Goal: Task Accomplishment & Management: Use online tool/utility

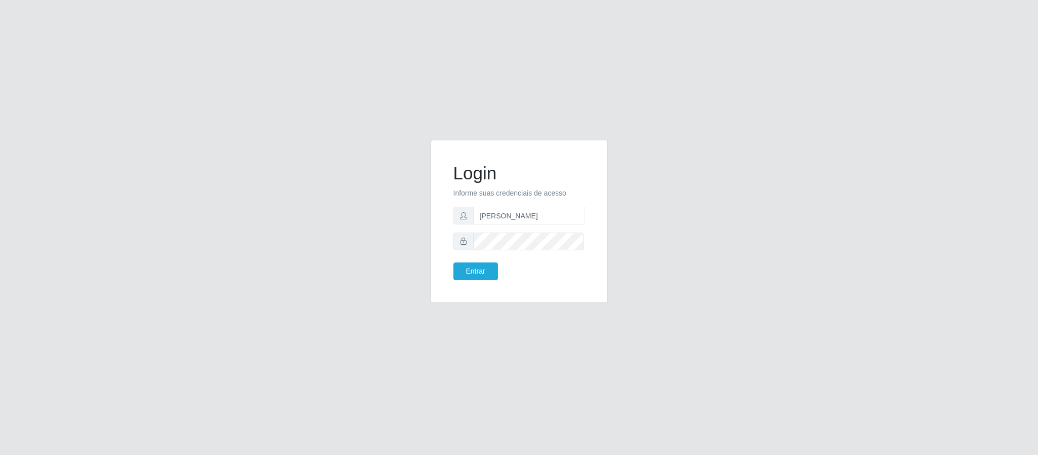
scroll to position [0, 7]
type input "[PERSON_NAME]"
click at [453, 262] on button "Entrar" at bounding box center [475, 271] width 45 height 18
click at [469, 269] on button "Entrar" at bounding box center [475, 271] width 45 height 18
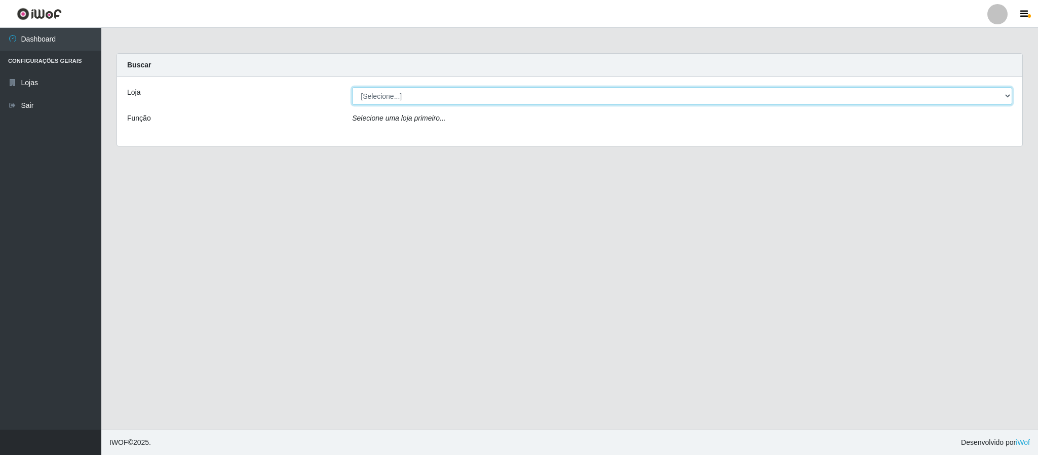
drag, startPoint x: 1004, startPoint y: 95, endPoint x: 958, endPoint y: 104, distance: 47.5
click at [1004, 95] on select "[Selecione...] Queiroz Atacadão - Coophab" at bounding box center [682, 96] width 660 height 18
select select "463"
click at [352, 87] on select "[Selecione...] Queiroz Atacadão - Coophab" at bounding box center [682, 96] width 660 height 18
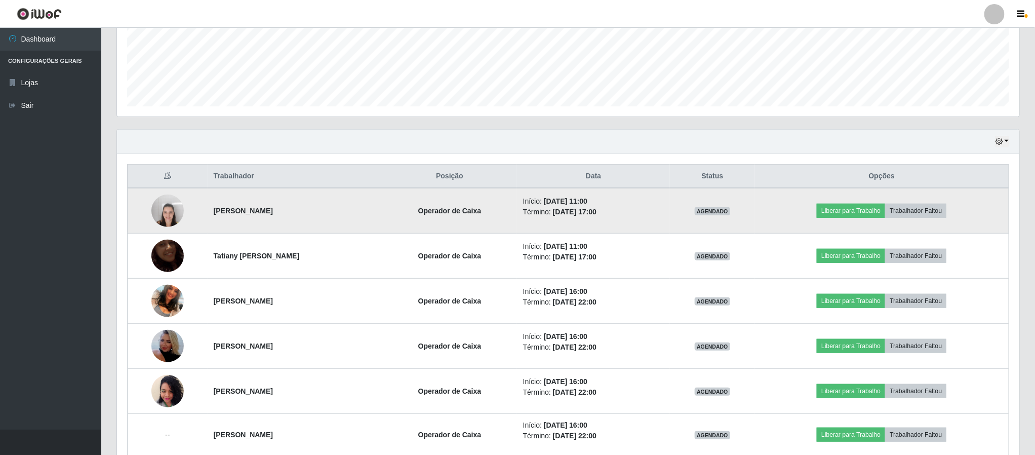
scroll to position [304, 0]
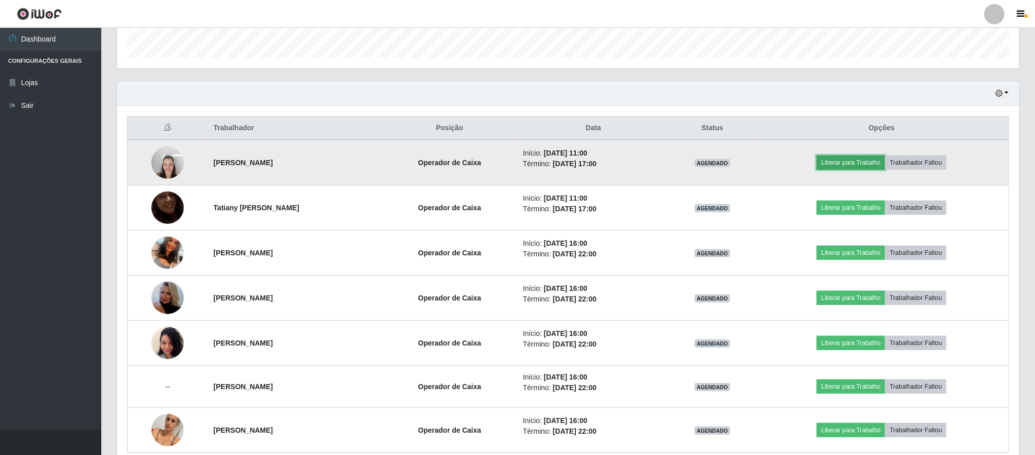
click at [873, 166] on button "Liberar para Trabalho" at bounding box center [851, 162] width 68 height 14
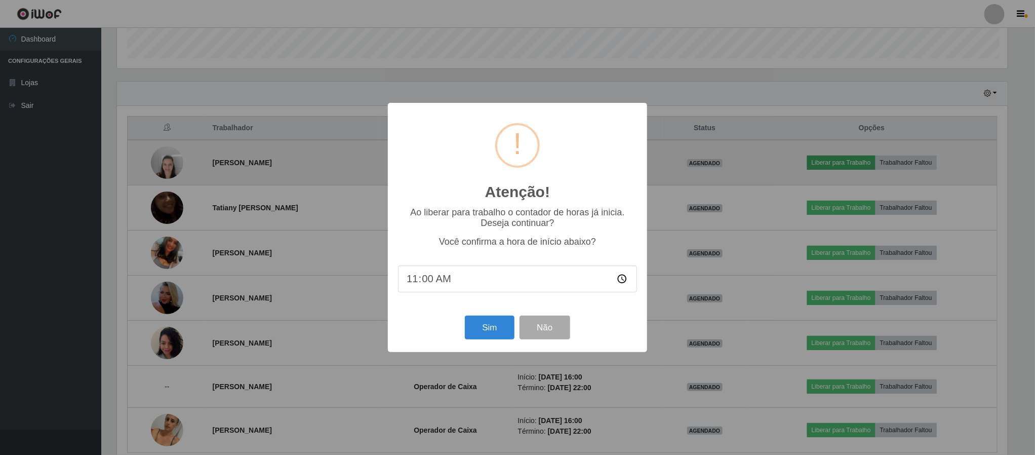
scroll to position [211, 893]
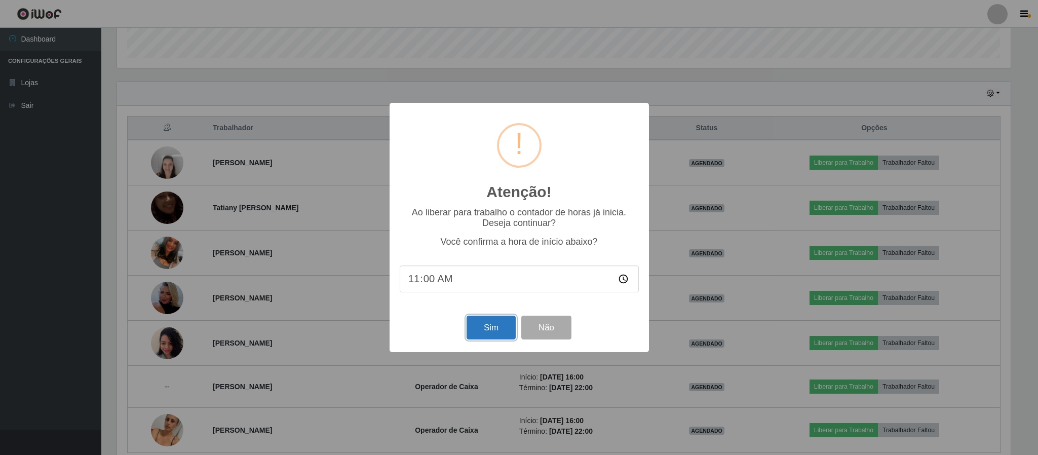
click at [473, 323] on button "Sim" at bounding box center [490, 328] width 49 height 24
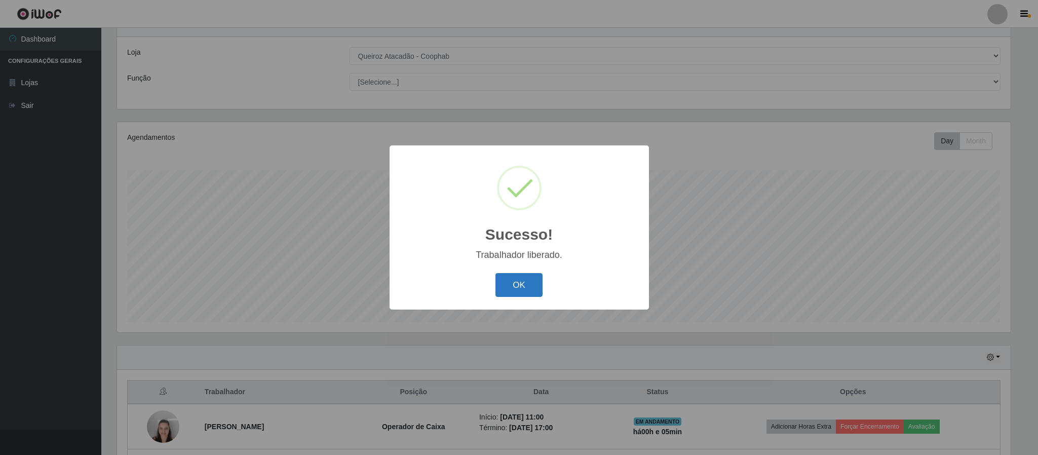
click at [527, 291] on button "OK" at bounding box center [518, 285] width 47 height 24
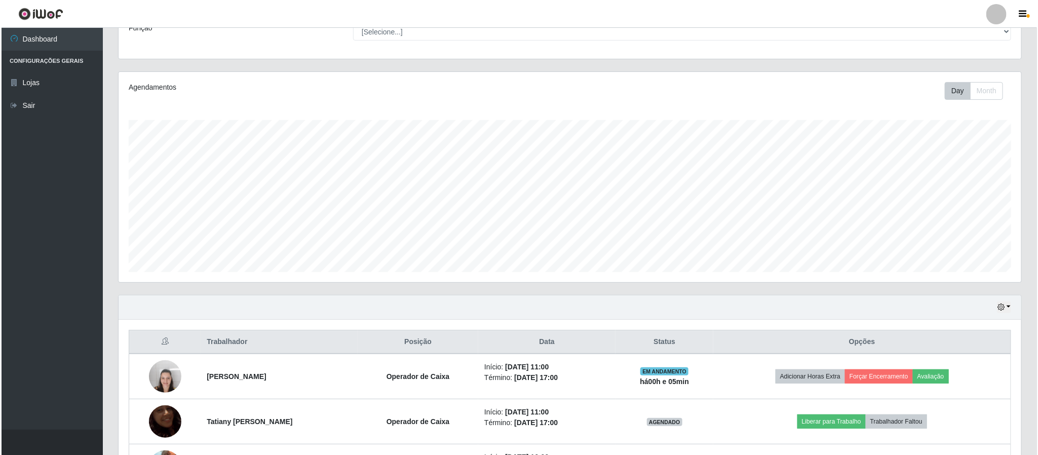
scroll to position [268, 0]
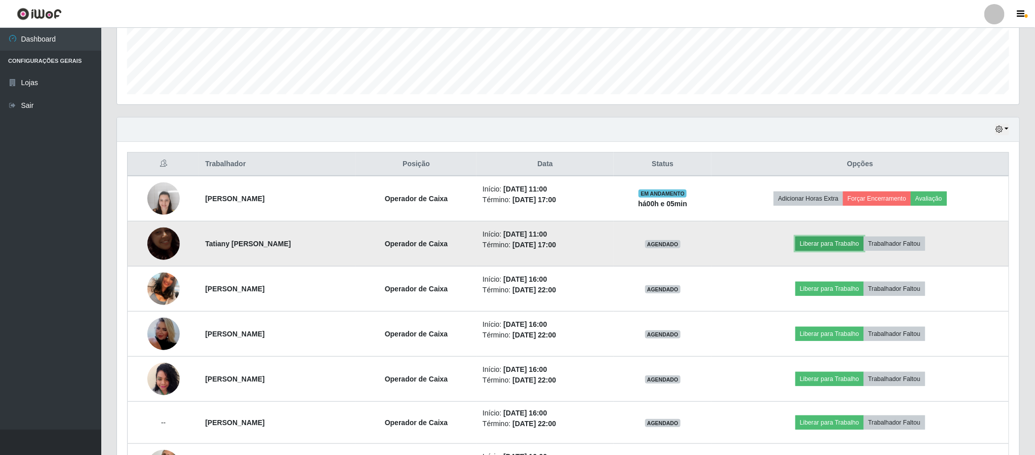
click at [851, 248] on button "Liberar para Trabalho" at bounding box center [830, 244] width 68 height 14
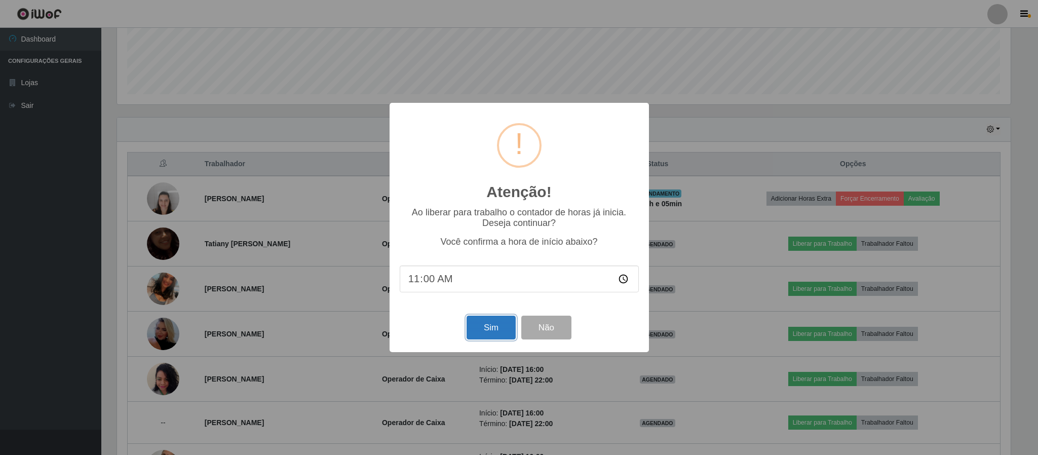
drag, startPoint x: 503, startPoint y: 327, endPoint x: 514, endPoint y: 330, distance: 11.2
click at [503, 329] on button "Sim" at bounding box center [490, 328] width 49 height 24
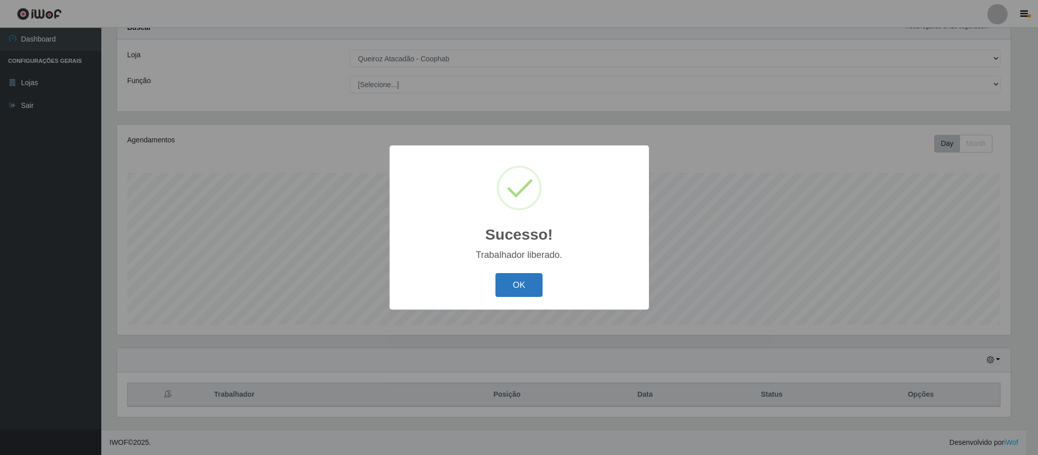
click at [526, 274] on button "OK" at bounding box center [518, 285] width 47 height 24
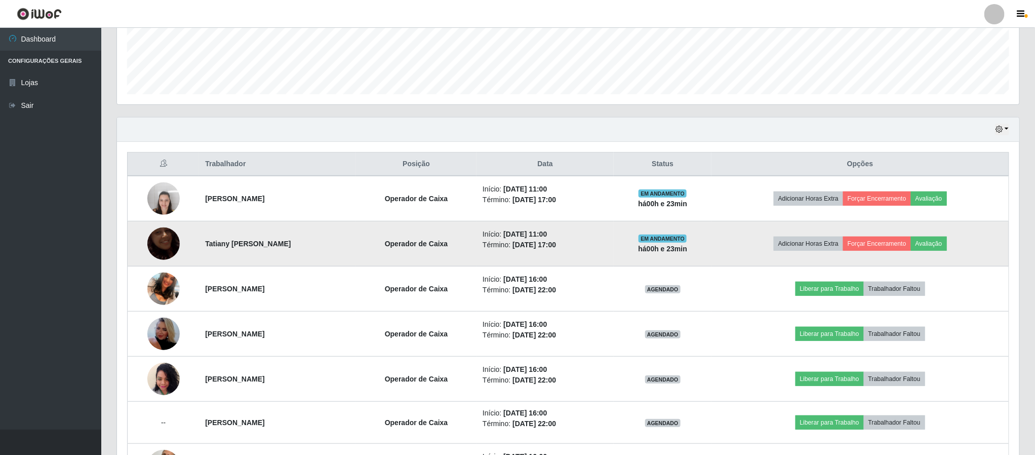
scroll to position [354, 0]
